Goal: Information Seeking & Learning: Learn about a topic

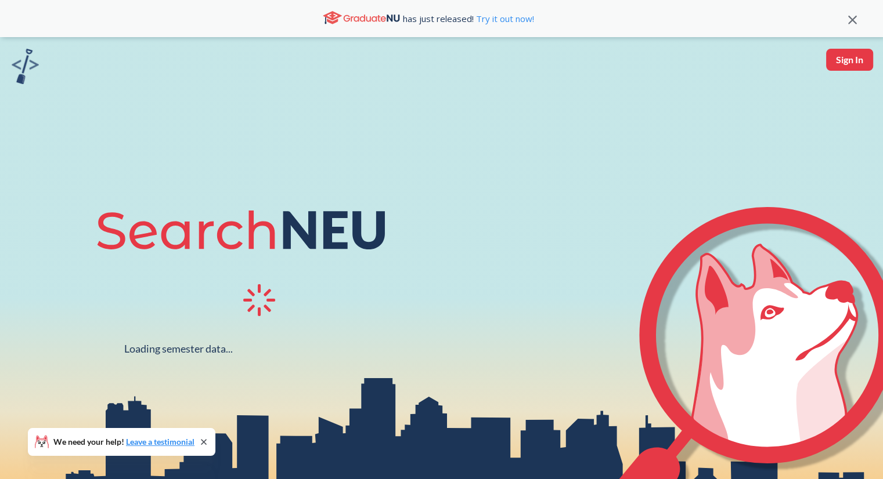
click at [851, 67] on button "Sign In" at bounding box center [849, 60] width 47 height 22
select select "US"
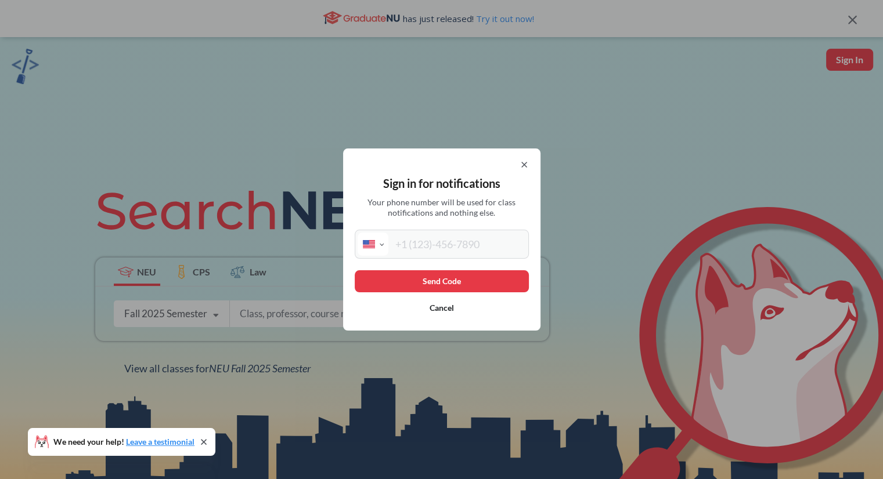
click at [416, 241] on input "tel" at bounding box center [457, 244] width 138 height 23
click at [523, 166] on icon at bounding box center [523, 164] width 9 height 9
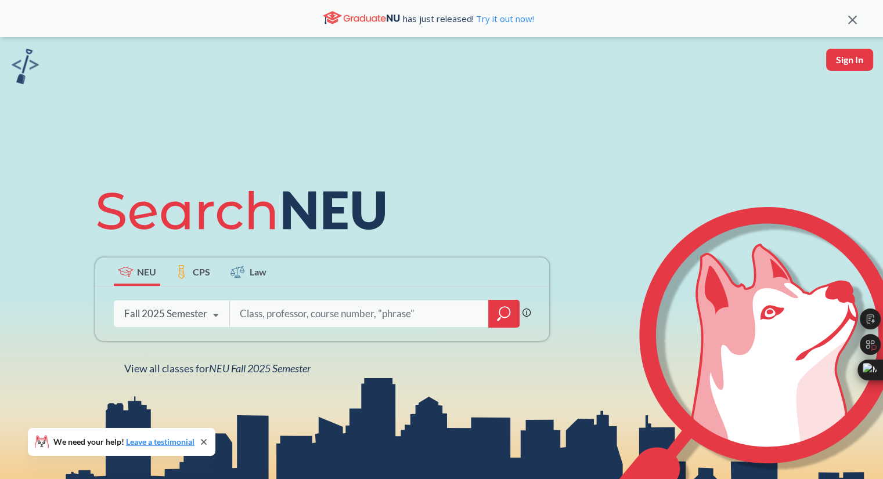
click at [330, 318] on input "search" at bounding box center [359, 314] width 241 height 24
type input "verifiable Machine learning"
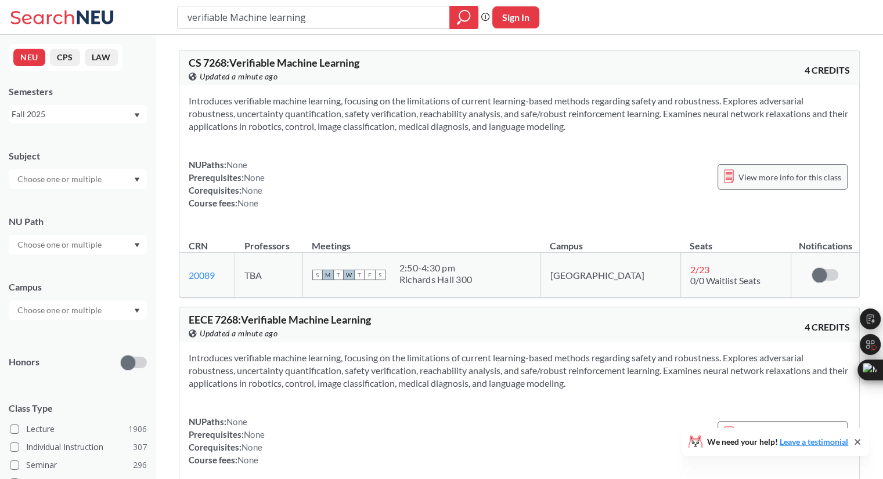
click at [764, 171] on span "View more info for this class" at bounding box center [789, 177] width 103 height 15
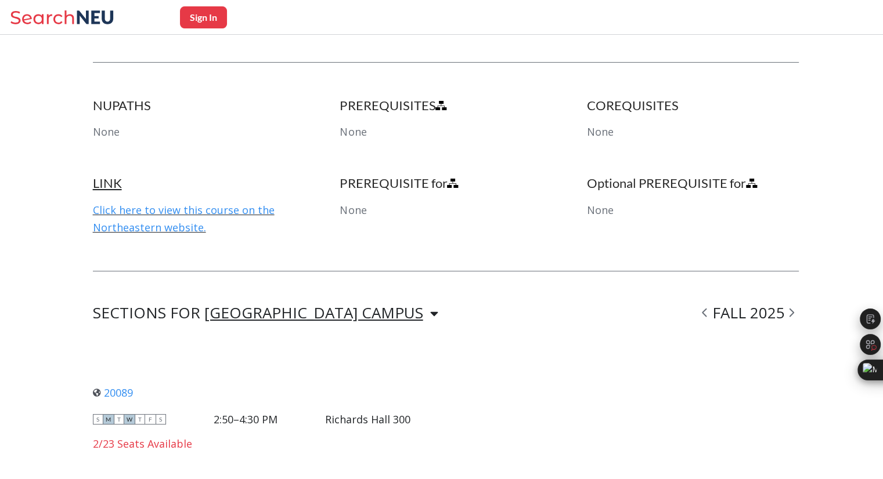
scroll to position [544, 0]
click at [227, 214] on link "Click here to view this course on the Northeastern website." at bounding box center [184, 219] width 182 height 31
drag, startPoint x: 181, startPoint y: 218, endPoint x: 164, endPoint y: 208, distance: 19.5
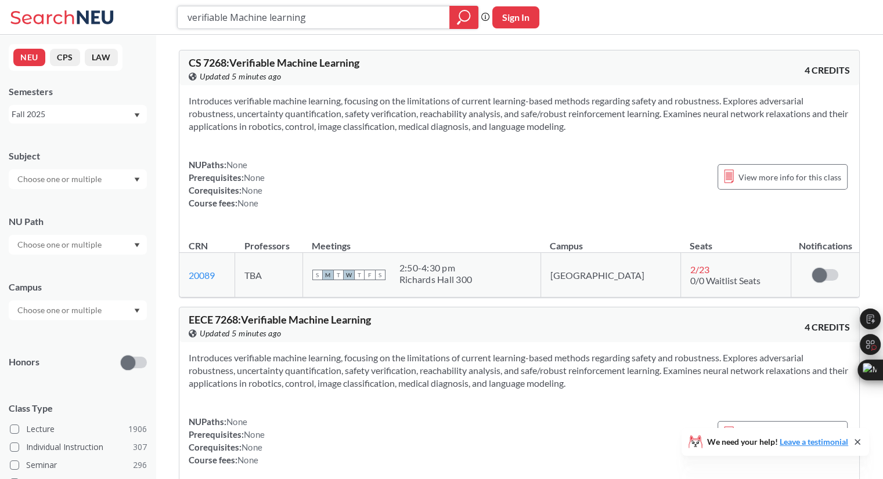
drag, startPoint x: 358, startPoint y: 20, endPoint x: 161, endPoint y: -1, distance: 198.5
click at [161, 0] on html "verifiable Machine learning Phrase search guarantees the exact search appears i…" at bounding box center [441, 239] width 883 height 479
paste input "CS 5100"
type input "CS 5100"
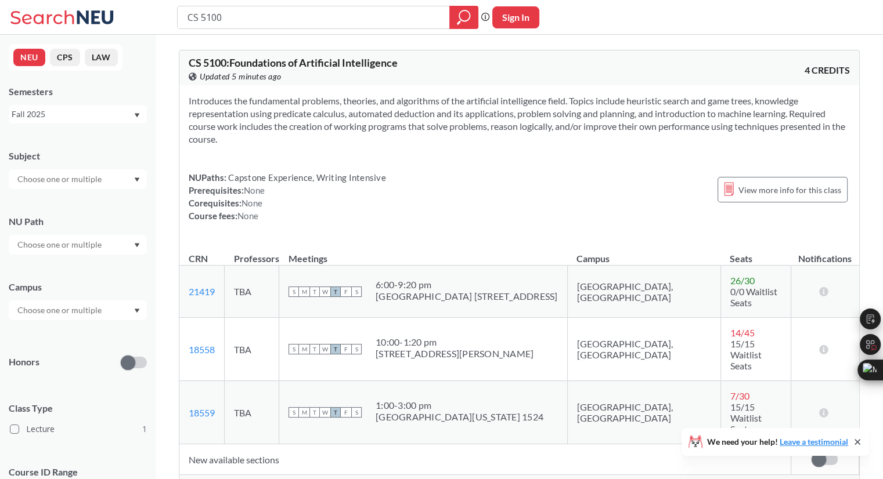
click at [252, 479] on span "Show all sections (7 more)" at bounding box center [236, 486] width 94 height 10
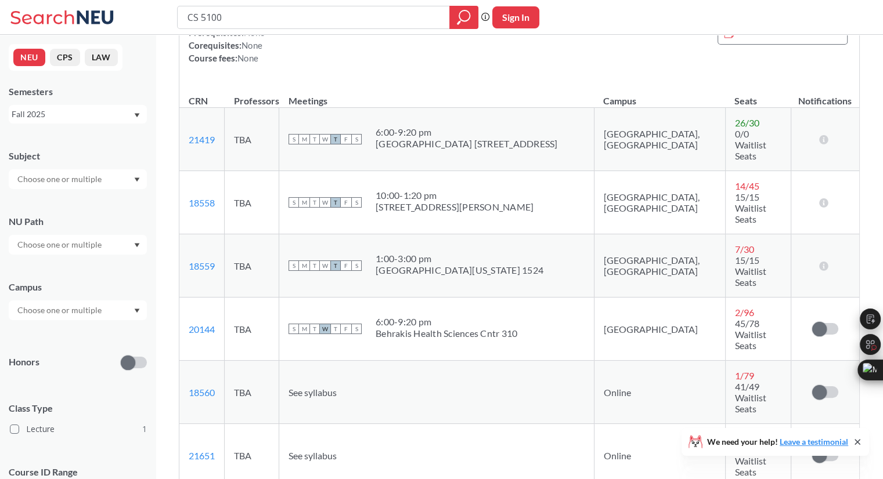
scroll to position [269, 0]
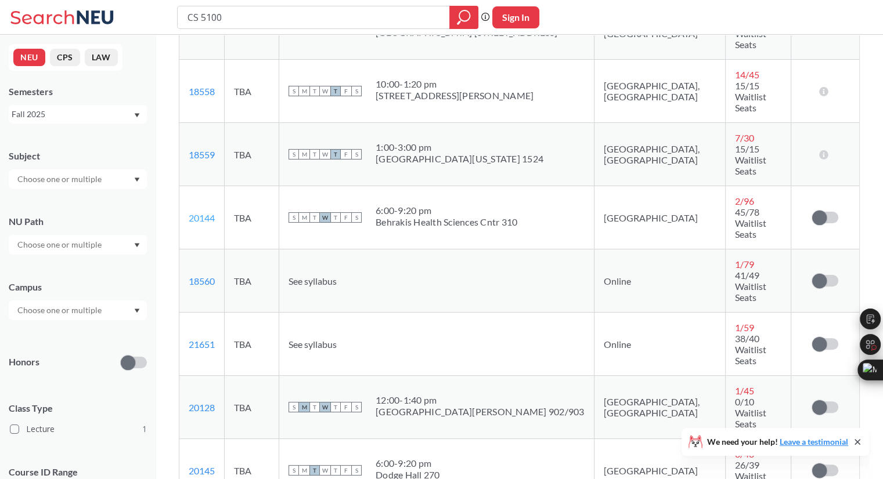
click at [211, 212] on link "20144" at bounding box center [202, 217] width 26 height 11
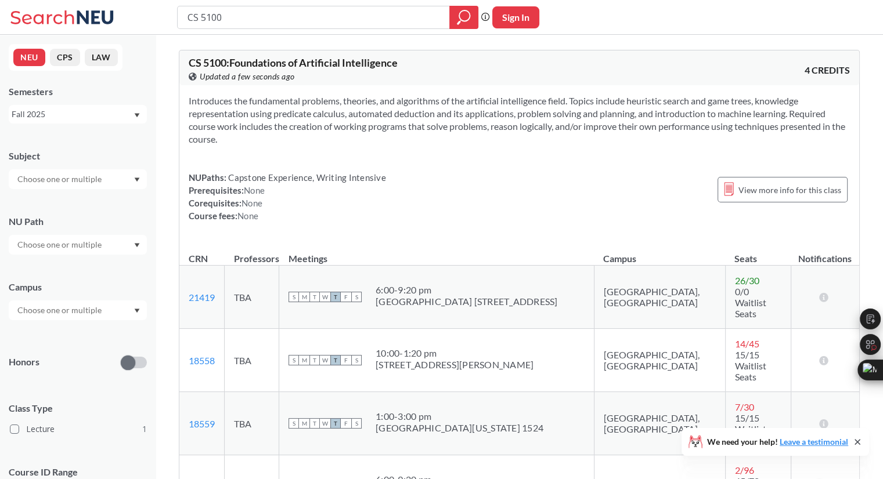
scroll to position [0, 0]
drag, startPoint x: 328, startPoint y: 10, endPoint x: 207, endPoint y: 9, distance: 121.9
click at [207, 9] on input "CS 5100" at bounding box center [313, 18] width 255 height 20
type input "CS 5330"
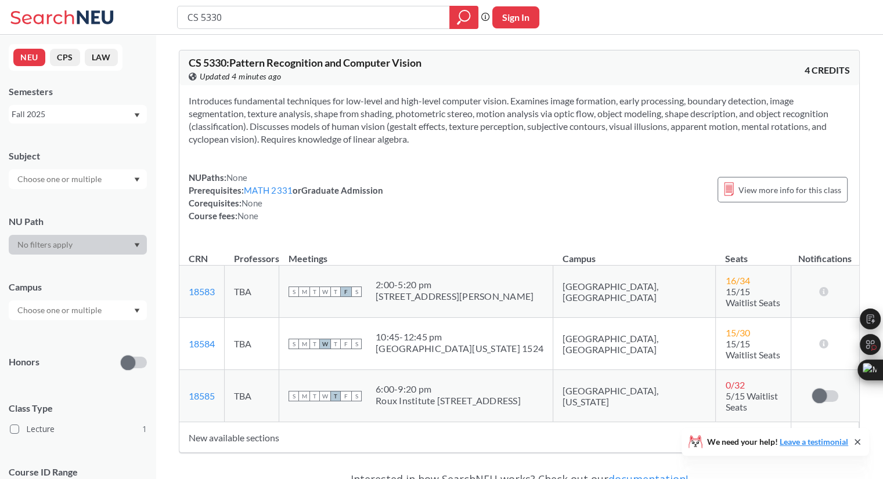
click at [293, 423] on td "New available sections" at bounding box center [484, 438] width 611 height 31
click at [250, 423] on td "New available sections" at bounding box center [484, 438] width 611 height 31
click at [749, 194] on span "View more info for this class" at bounding box center [789, 190] width 103 height 15
